Goal: Information Seeking & Learning: Compare options

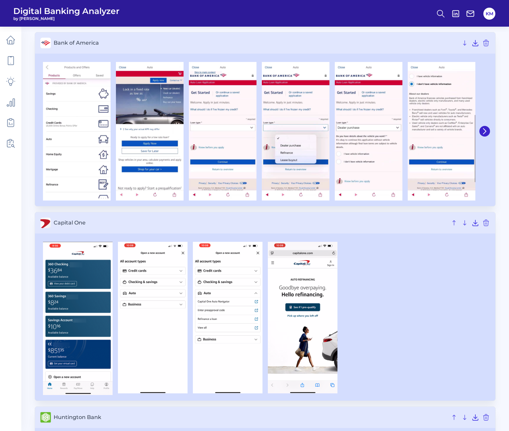
scroll to position [40, 0]
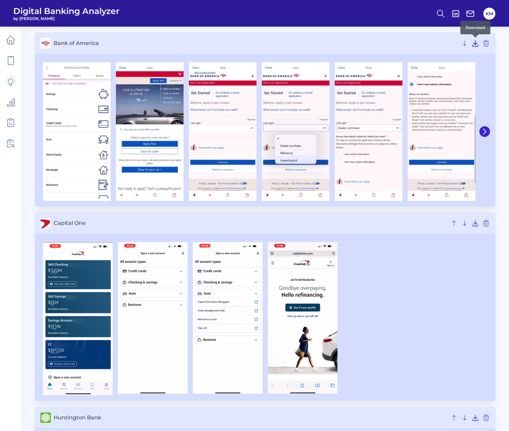
click at [474, 43] on icon at bounding box center [476, 43] width 8 height 8
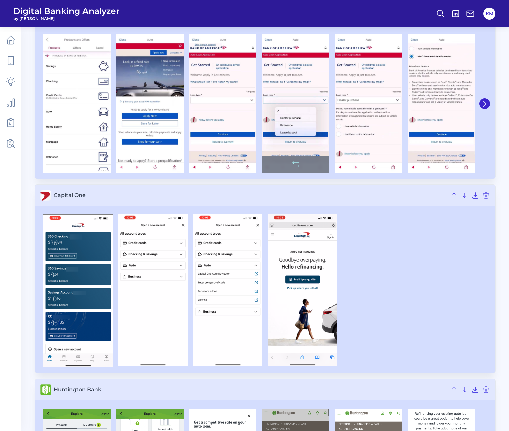
scroll to position [73, 0]
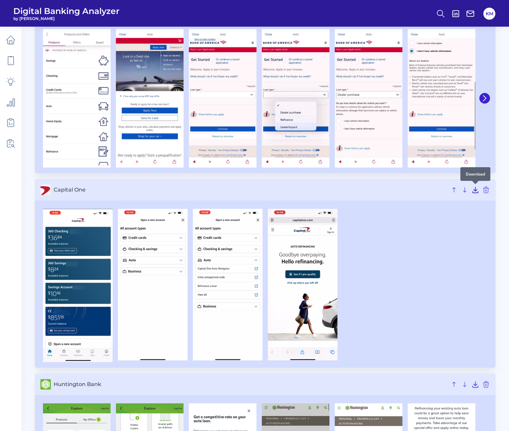
click at [478, 192] on icon at bounding box center [475, 190] width 5 height 6
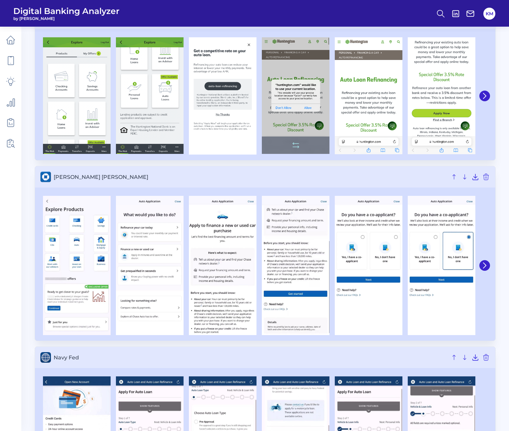
scroll to position [445, 0]
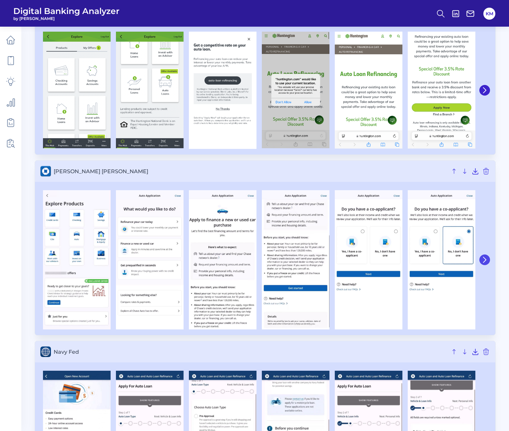
click at [489, 261] on button at bounding box center [485, 260] width 11 height 11
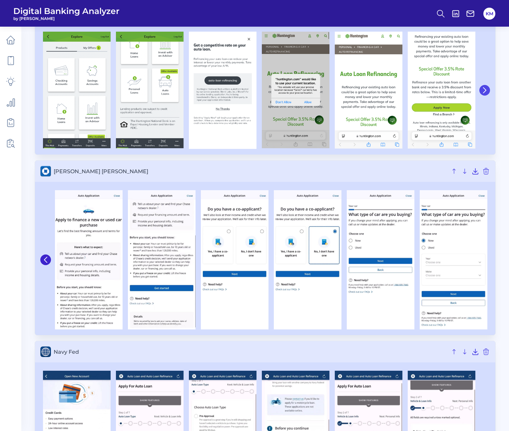
click at [483, 91] on icon at bounding box center [485, 90] width 6 height 6
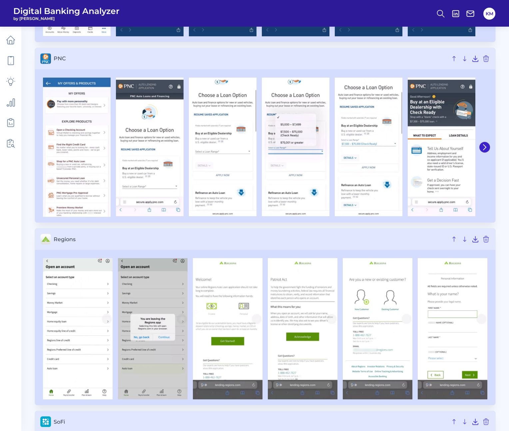
scroll to position [919, 0]
click at [473, 240] on icon at bounding box center [476, 239] width 8 height 8
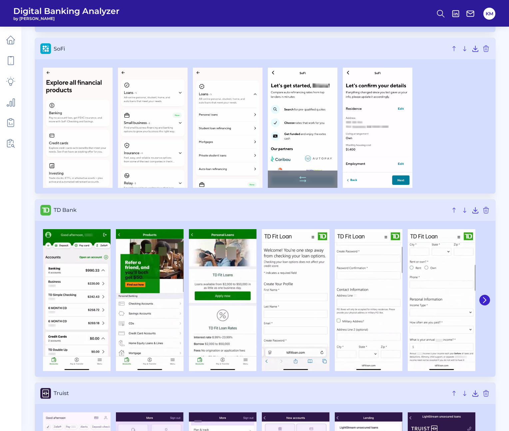
scroll to position [1293, 0]
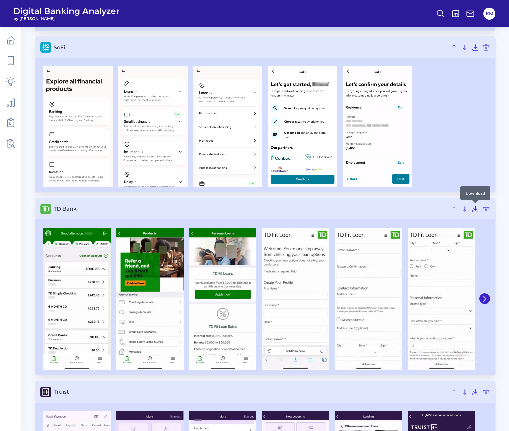
click at [473, 210] on icon at bounding box center [476, 209] width 8 height 8
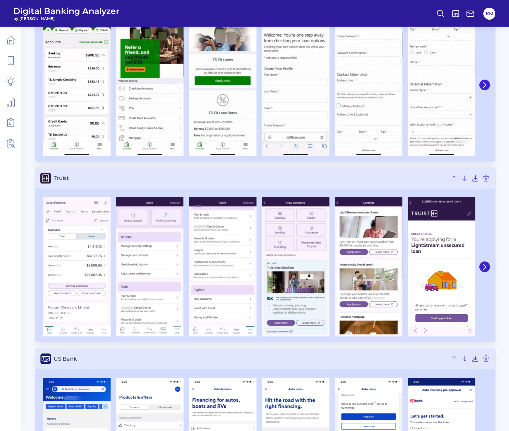
scroll to position [1509, 0]
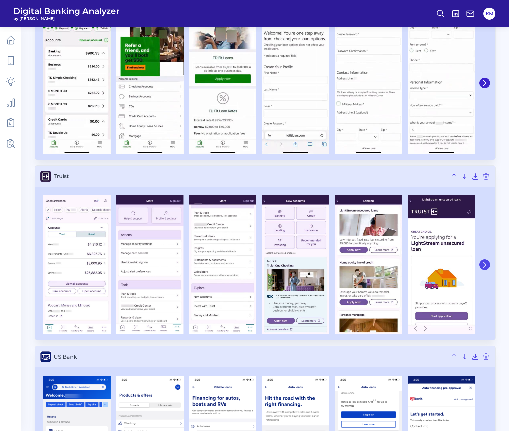
click at [484, 261] on button at bounding box center [485, 265] width 11 height 11
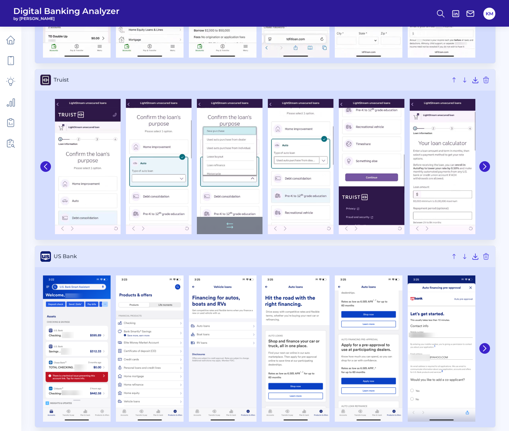
scroll to position [1634, 0]
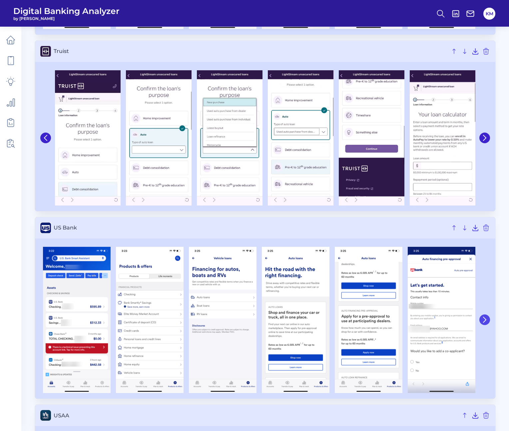
click at [485, 318] on icon at bounding box center [485, 320] width 6 height 6
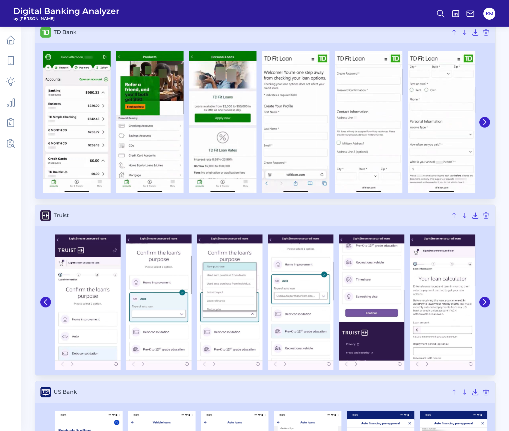
scroll to position [1352, 0]
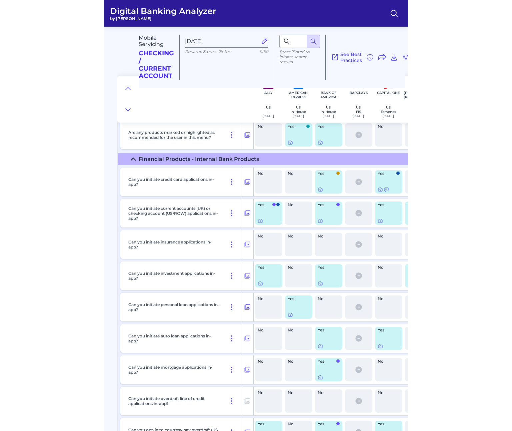
scroll to position [9852, 0]
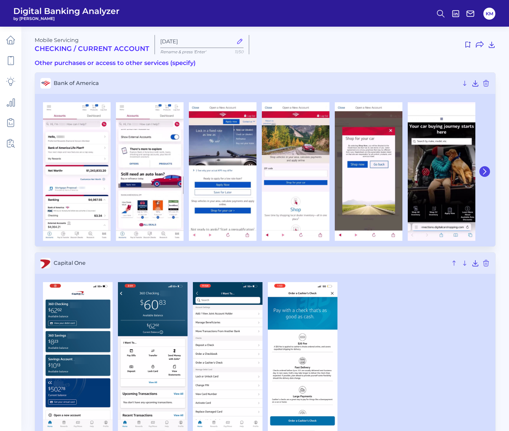
click at [487, 174] on button at bounding box center [485, 171] width 11 height 11
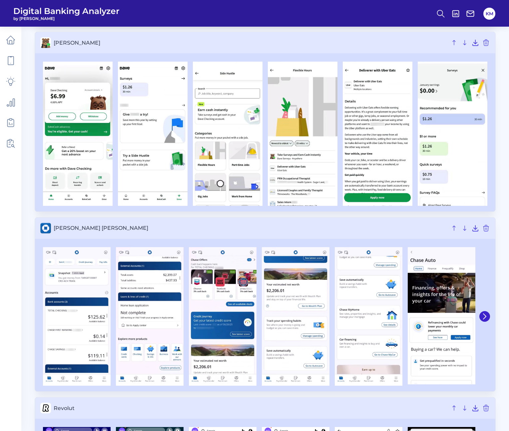
scroll to position [604, 0]
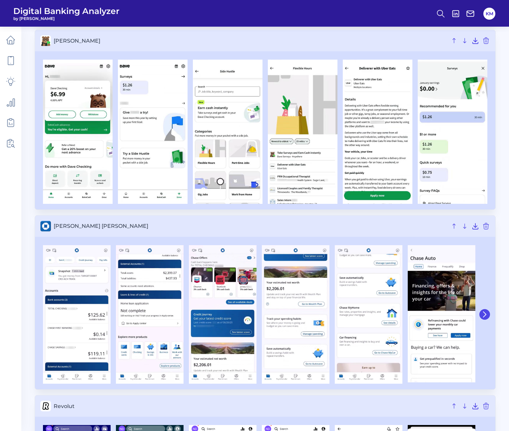
click at [486, 315] on icon at bounding box center [485, 315] width 6 height 6
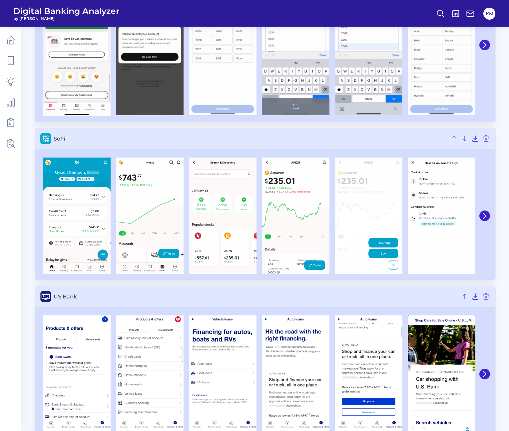
scroll to position [1232, 0]
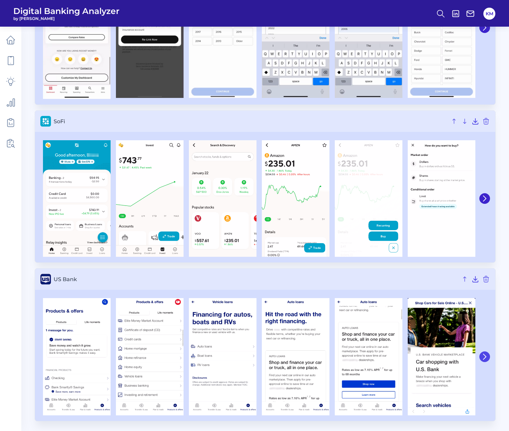
click at [484, 357] on icon at bounding box center [485, 357] width 6 height 6
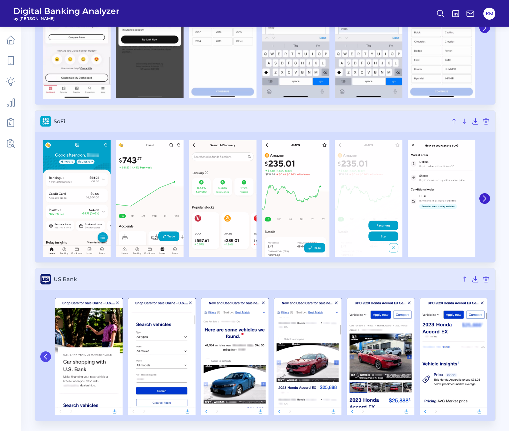
click at [45, 355] on icon at bounding box center [45, 356] width 3 height 5
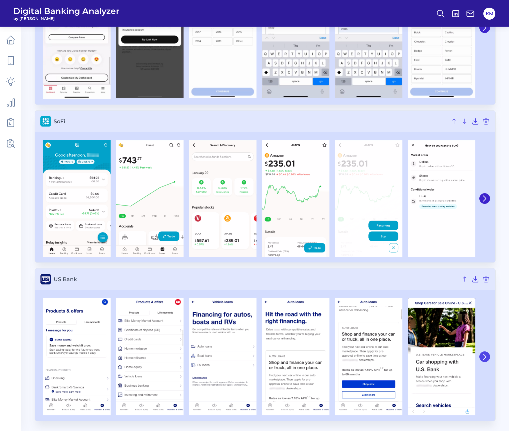
click at [483, 360] on button at bounding box center [485, 357] width 11 height 11
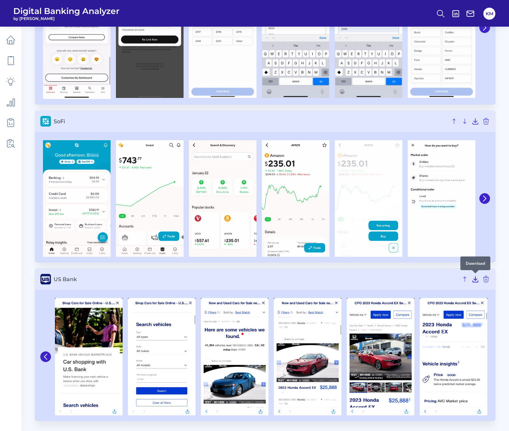
click at [475, 281] on icon at bounding box center [476, 279] width 8 height 8
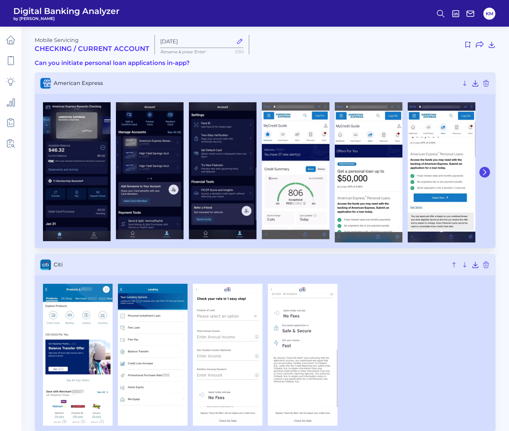
click at [483, 171] on icon at bounding box center [485, 172] width 6 height 6
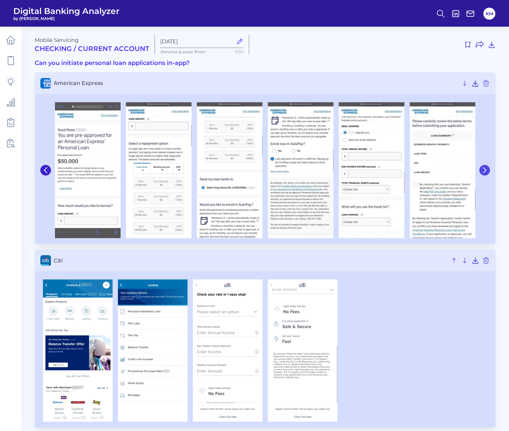
click at [483, 171] on icon at bounding box center [485, 170] width 6 height 6
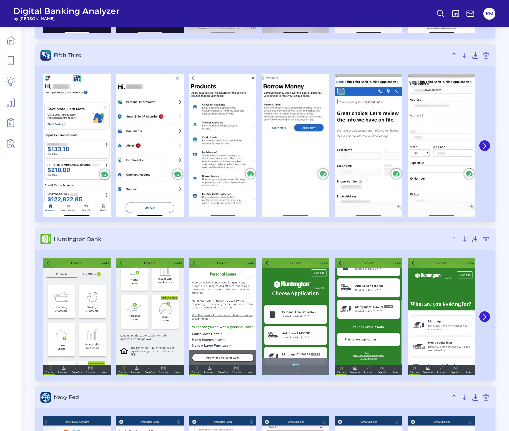
scroll to position [582, 0]
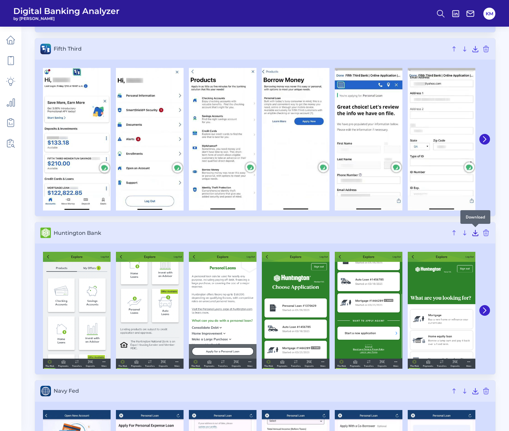
click at [474, 234] on icon at bounding box center [476, 233] width 8 height 8
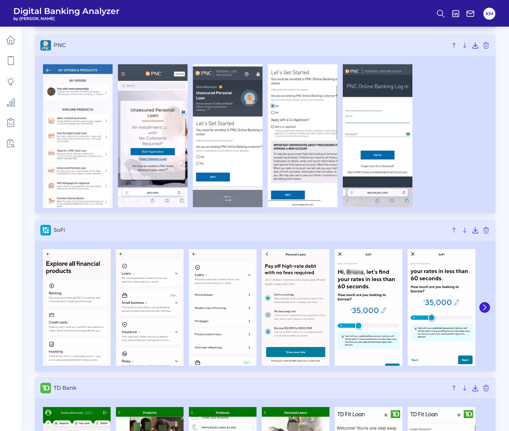
scroll to position [1147, 0]
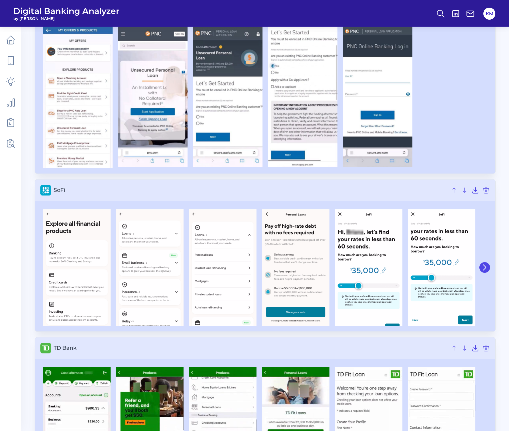
click at [486, 268] on icon at bounding box center [485, 267] width 3 height 5
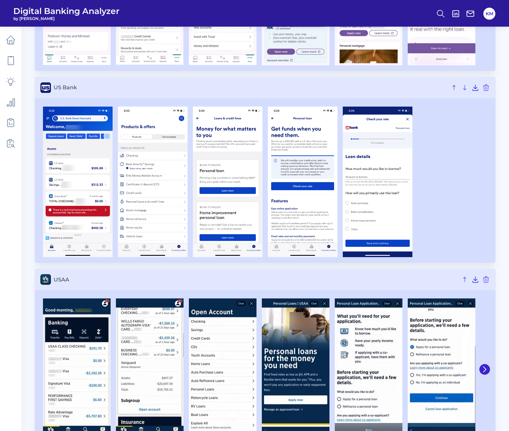
scroll to position [1797, 0]
